Goal: Task Accomplishment & Management: Use online tool/utility

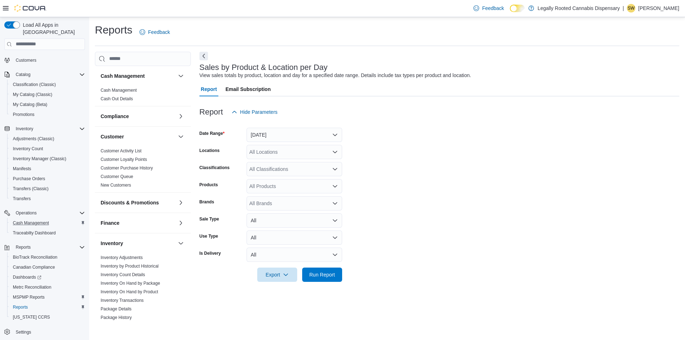
scroll to position [80, 0]
click at [41, 293] on span "MSPMP Reports" at bounding box center [29, 296] width 32 height 6
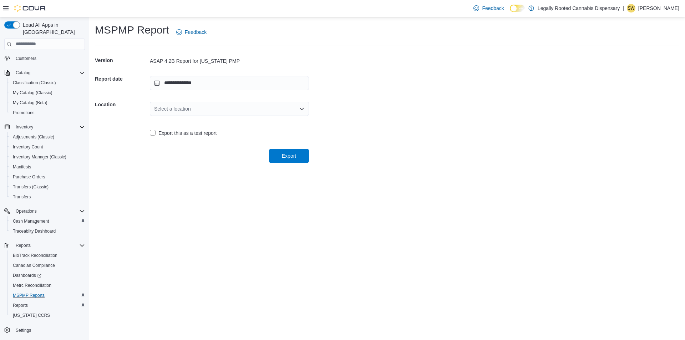
click at [274, 106] on div "Select a location" at bounding box center [229, 109] width 159 height 14
click at [163, 132] on span "[STREET_ADDRESS]" at bounding box center [234, 131] width 142 height 7
click at [241, 177] on div "**********" at bounding box center [387, 178] width 596 height 323
click at [293, 160] on span "Export" at bounding box center [288, 155] width 31 height 14
